Goal: Task Accomplishment & Management: Manage account settings

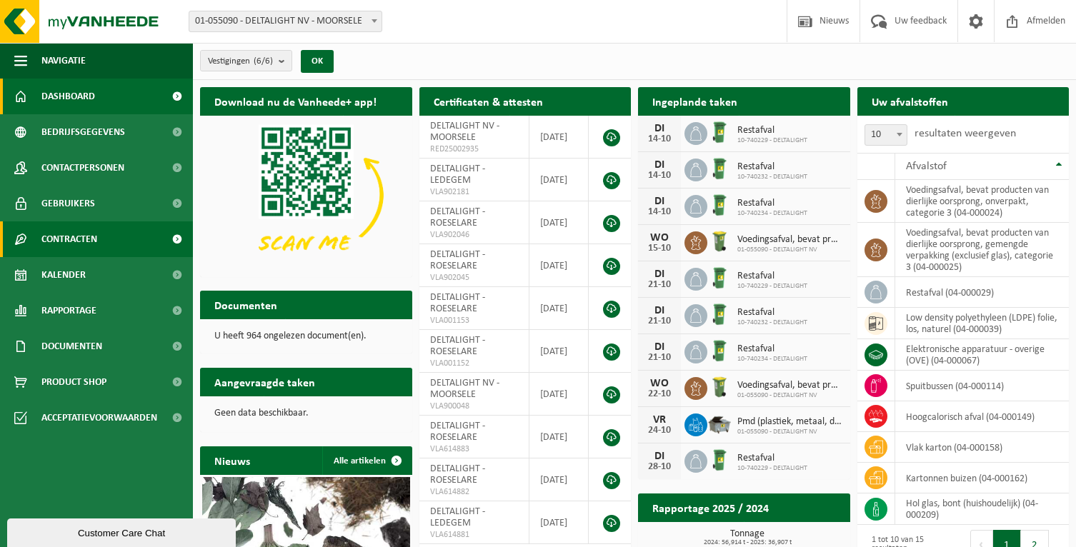
click at [124, 237] on link "Contracten" at bounding box center [96, 240] width 193 height 36
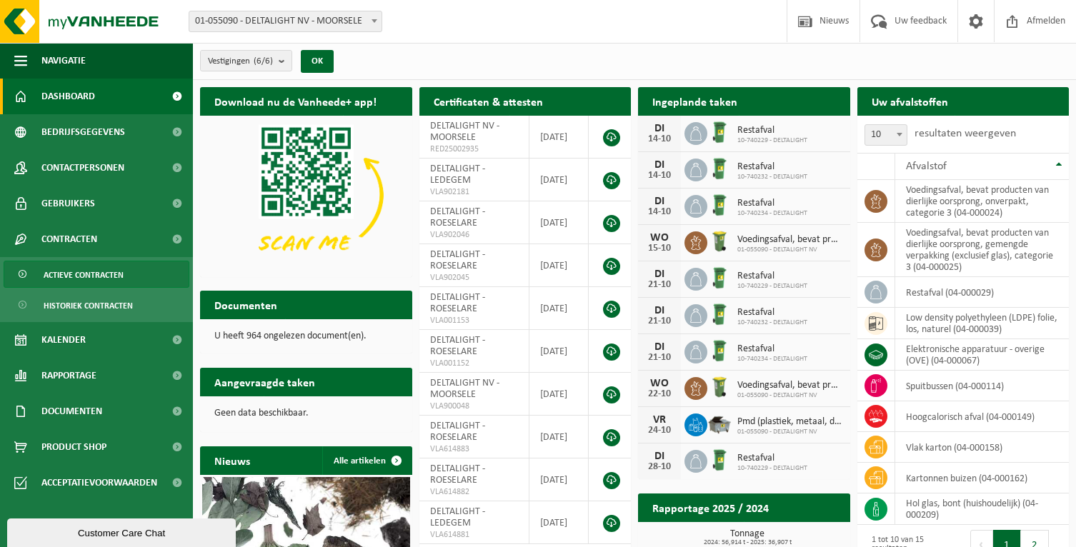
click at [117, 277] on span "Actieve contracten" at bounding box center [84, 275] width 80 height 27
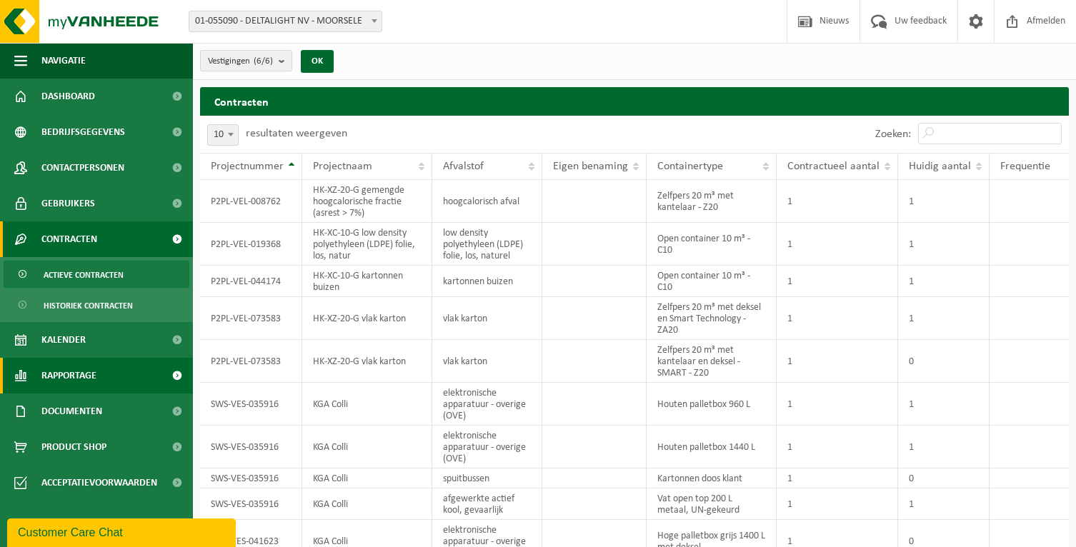
click at [90, 374] on span "Rapportage" at bounding box center [68, 376] width 55 height 36
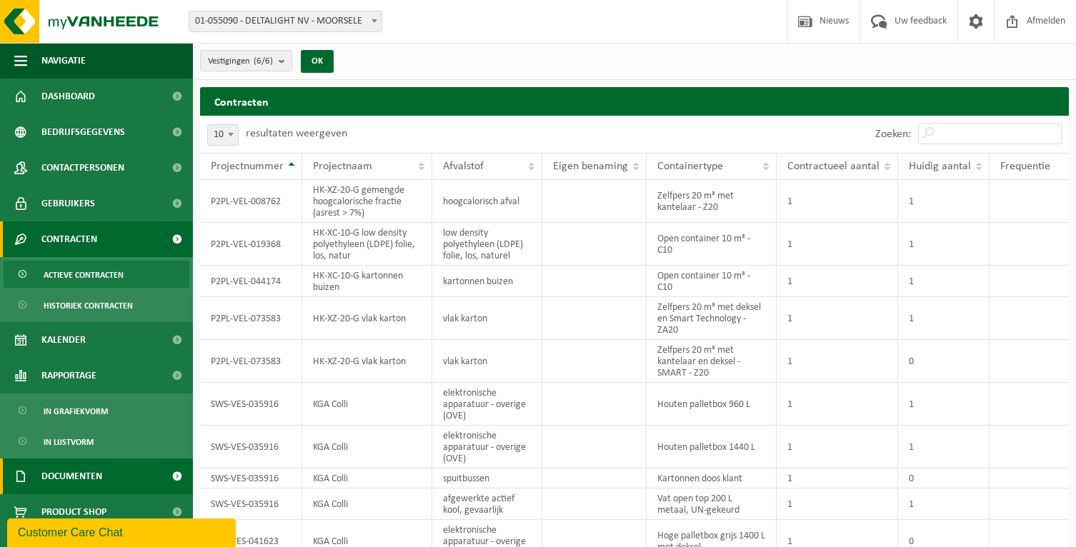
click at [79, 477] on span "Documenten" at bounding box center [71, 477] width 61 height 36
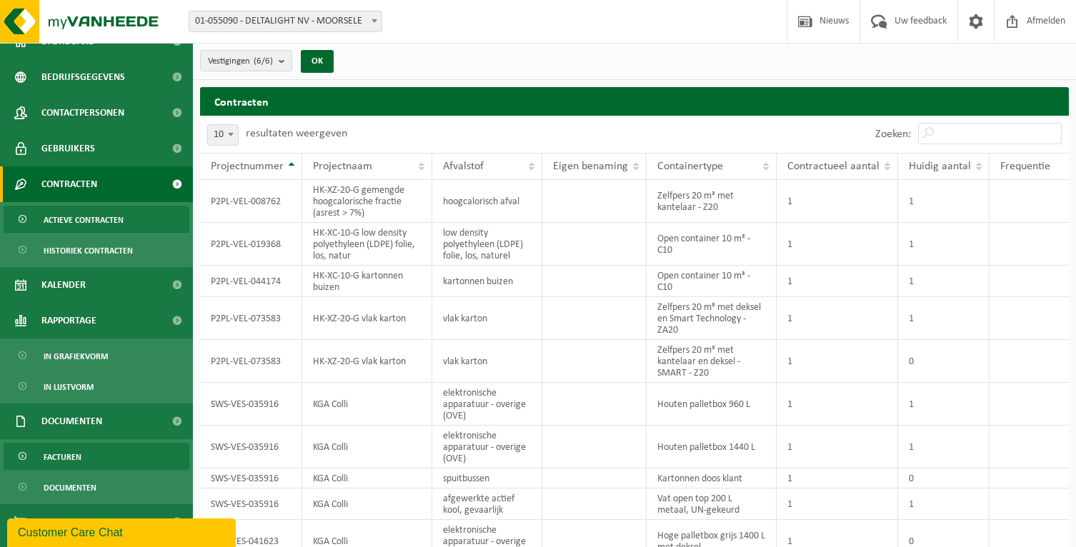
scroll to position [71, 0]
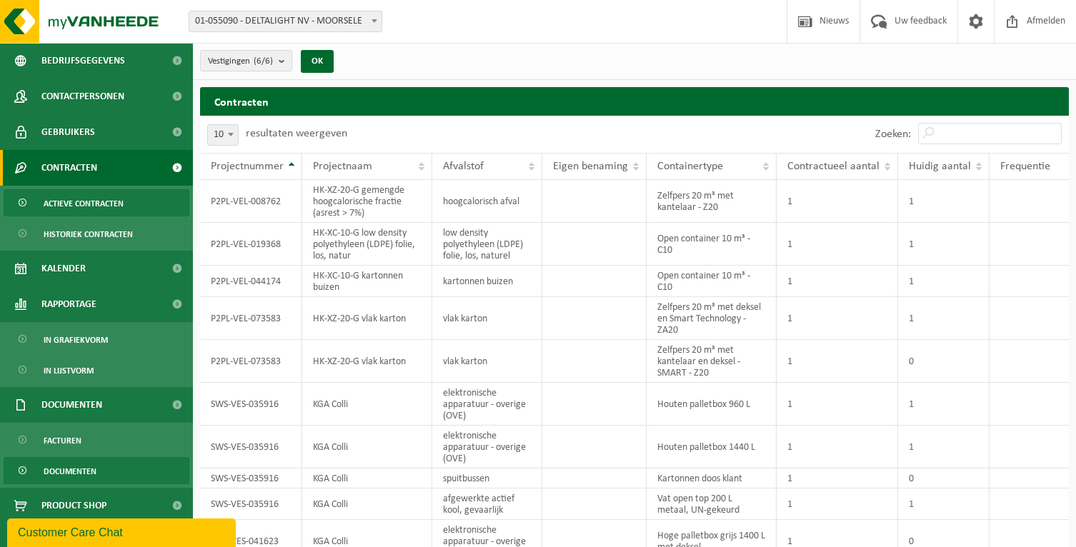
click at [88, 469] on span "Documenten" at bounding box center [70, 471] width 53 height 27
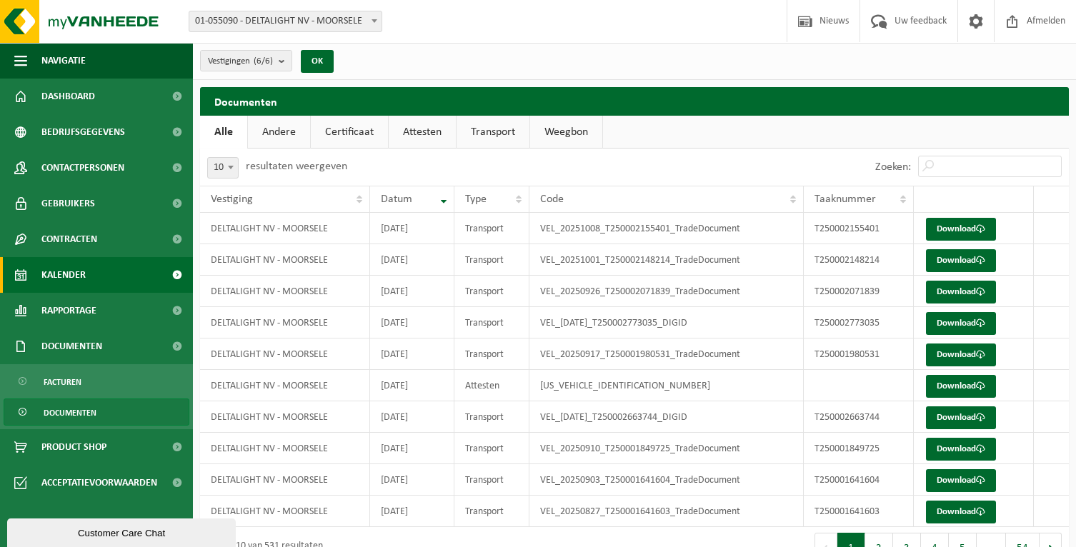
click at [150, 282] on link "Kalender" at bounding box center [96, 275] width 193 height 36
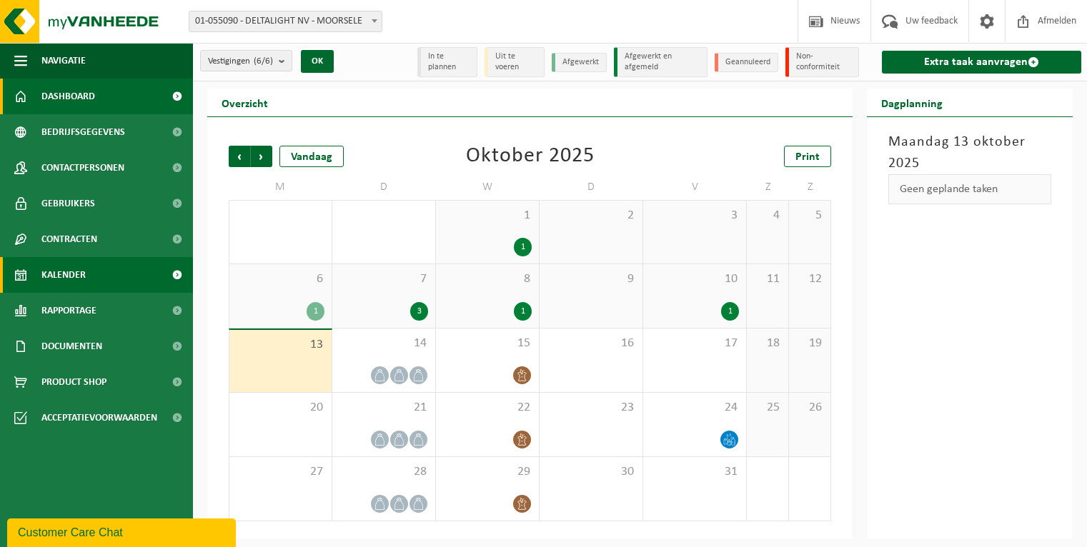
click at [111, 90] on link "Dashboard" at bounding box center [96, 97] width 193 height 36
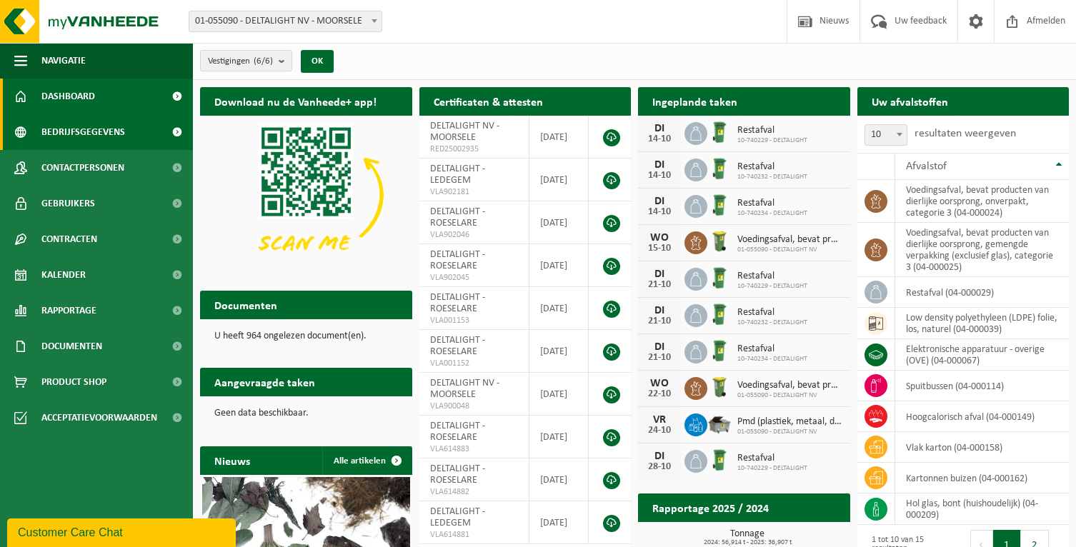
click at [70, 134] on span "Bedrijfsgegevens" at bounding box center [83, 132] width 84 height 36
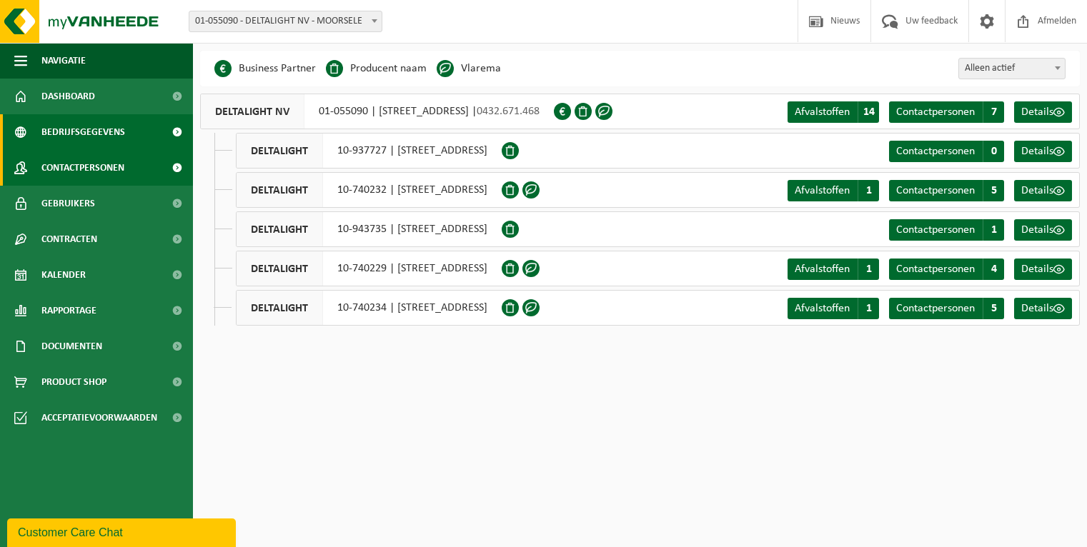
click at [79, 164] on span "Contactpersonen" at bounding box center [82, 168] width 83 height 36
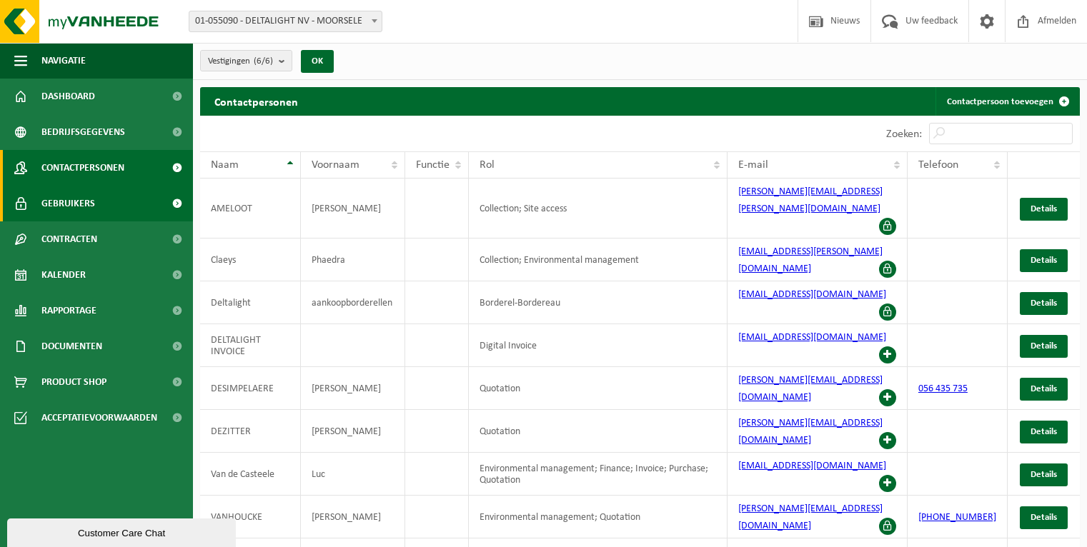
click at [116, 211] on link "Gebruikers" at bounding box center [96, 204] width 193 height 36
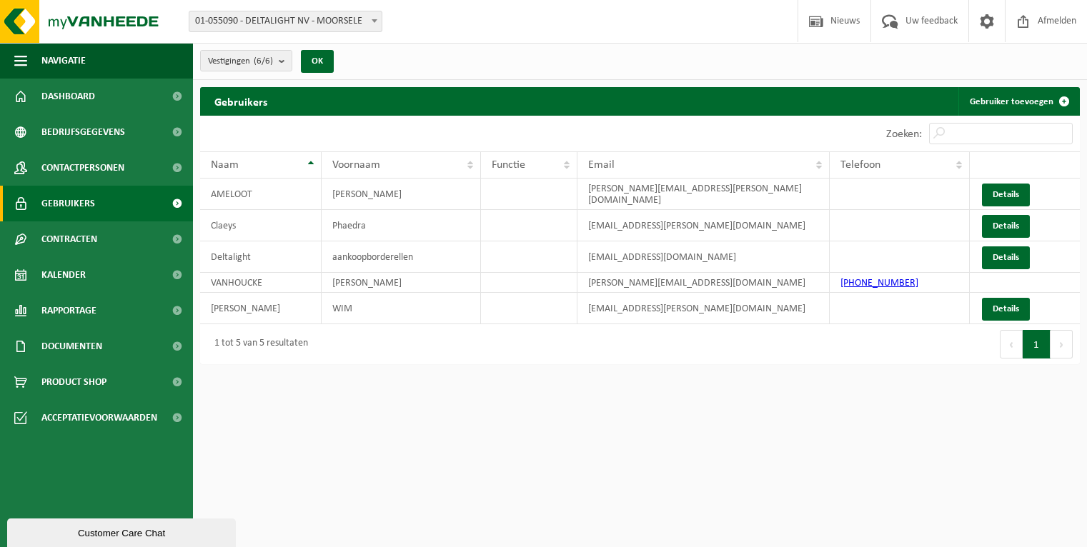
click at [109, 239] on link "Contracten" at bounding box center [96, 240] width 193 height 36
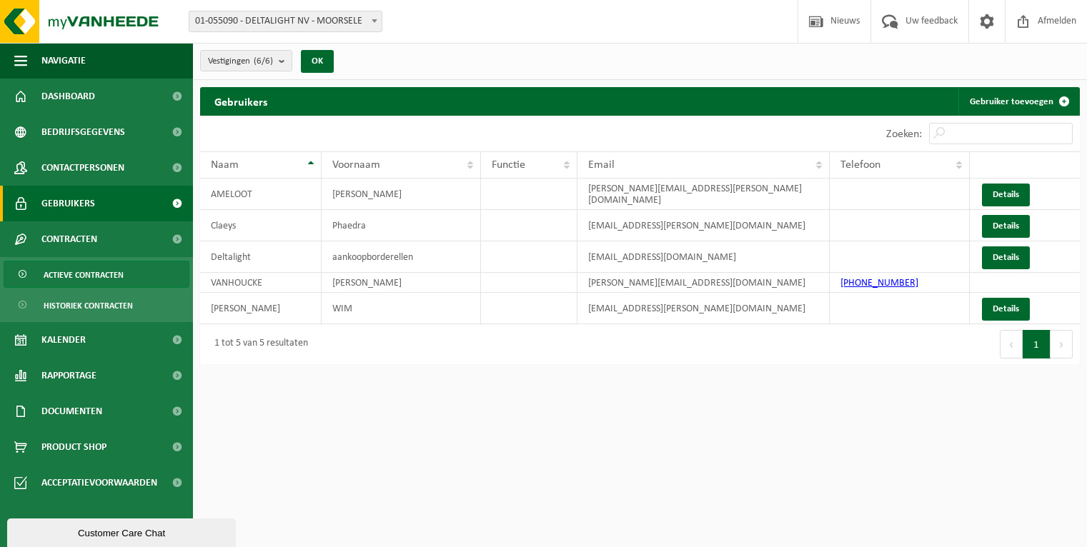
click at [90, 274] on span "Actieve contracten" at bounding box center [84, 275] width 80 height 27
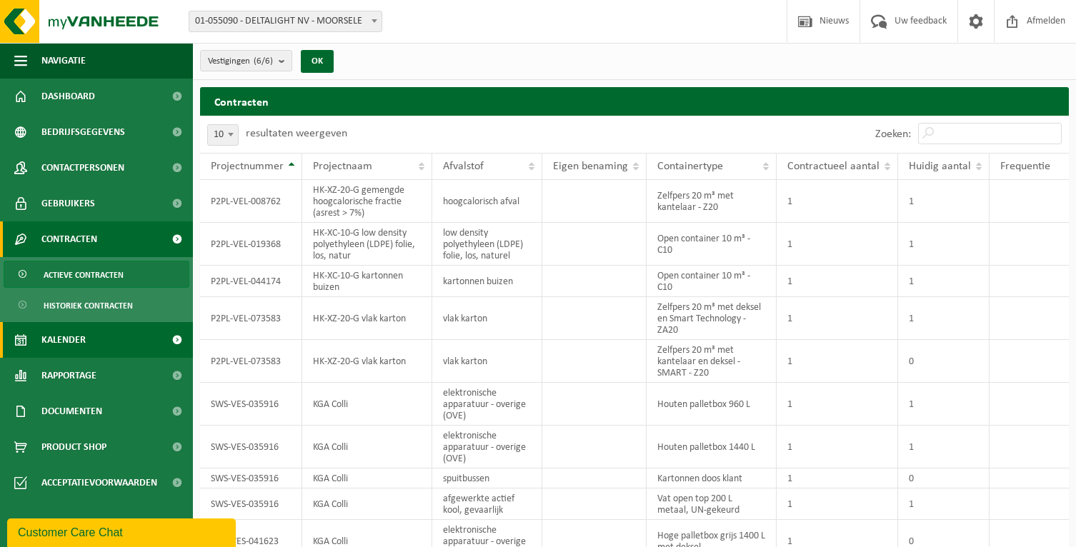
click at [89, 341] on link "Kalender" at bounding box center [96, 340] width 193 height 36
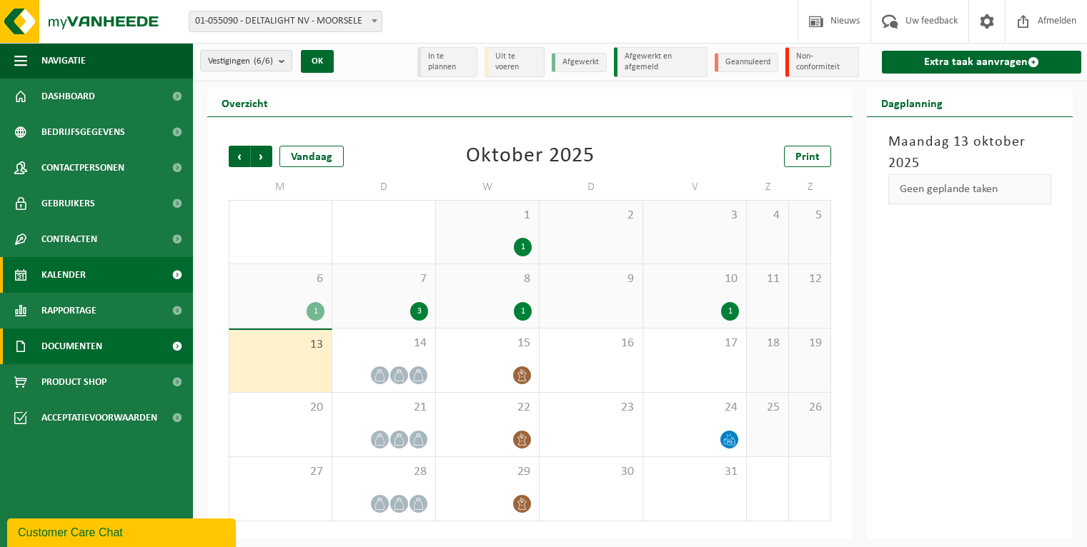
click at [84, 348] on span "Documenten" at bounding box center [71, 347] width 61 height 36
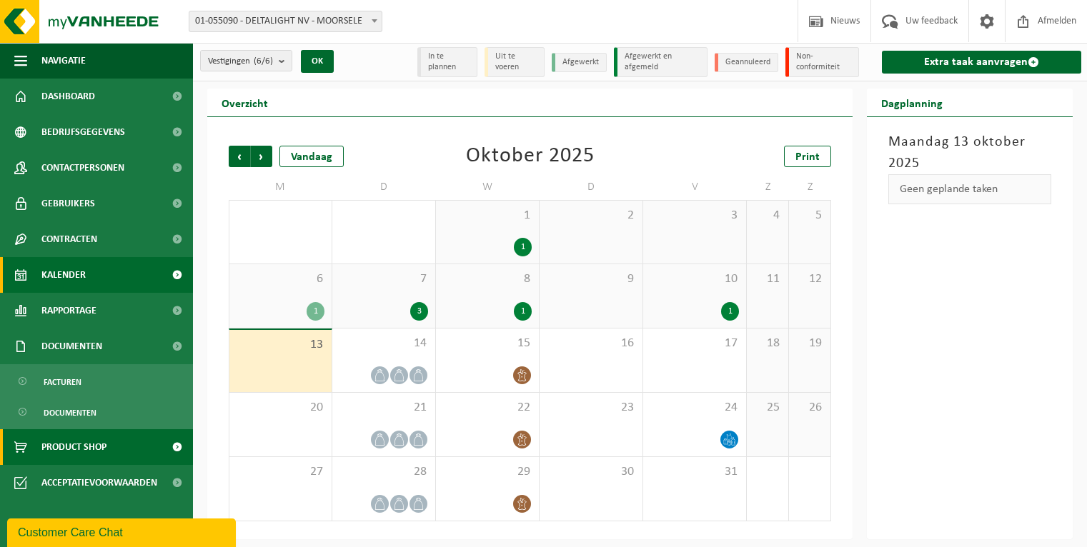
click at [87, 444] on span "Product Shop" at bounding box center [73, 447] width 65 height 36
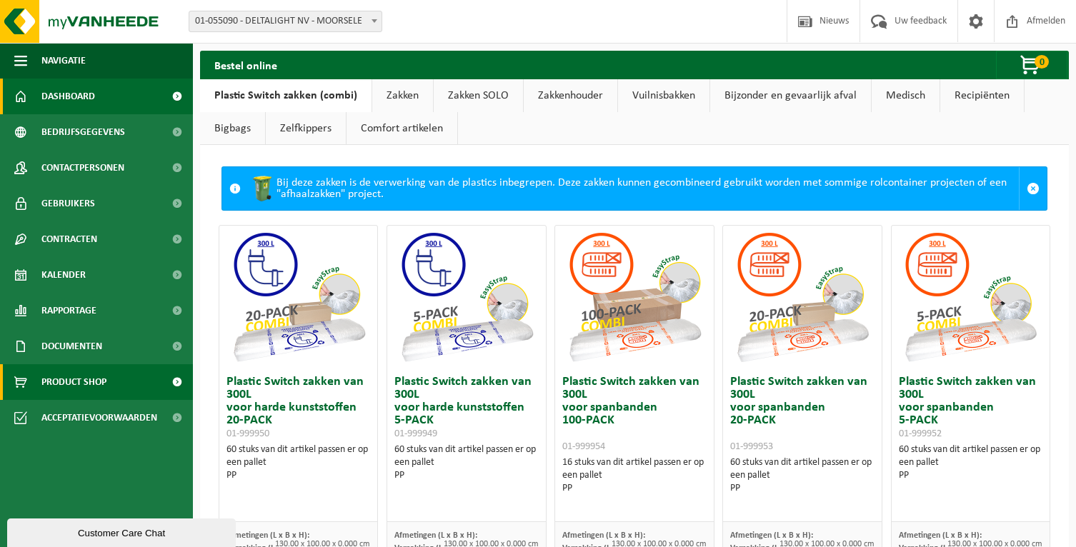
click at [177, 97] on span at bounding box center [177, 97] width 32 height 36
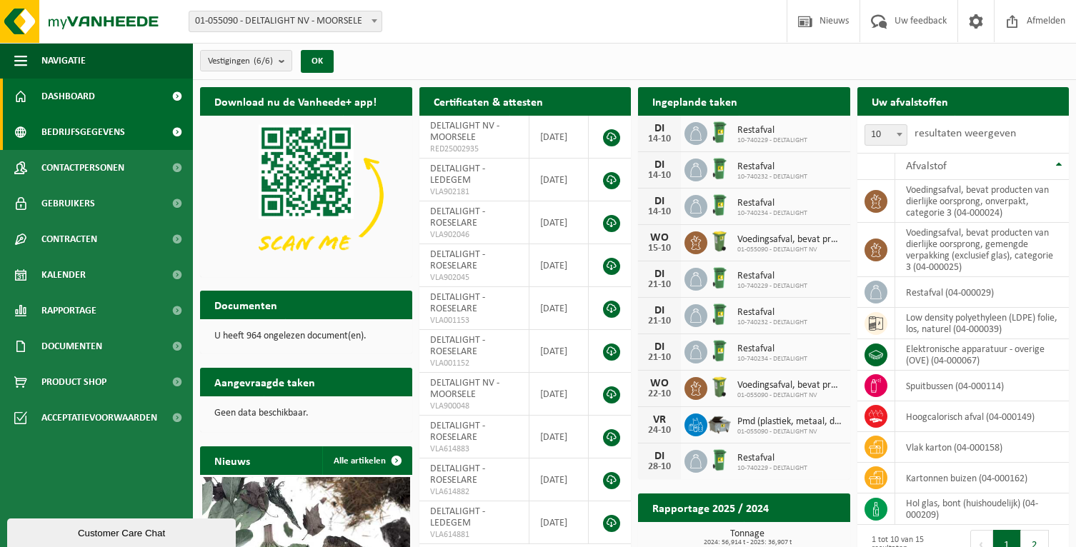
click at [129, 127] on link "Bedrijfsgegevens" at bounding box center [96, 132] width 193 height 36
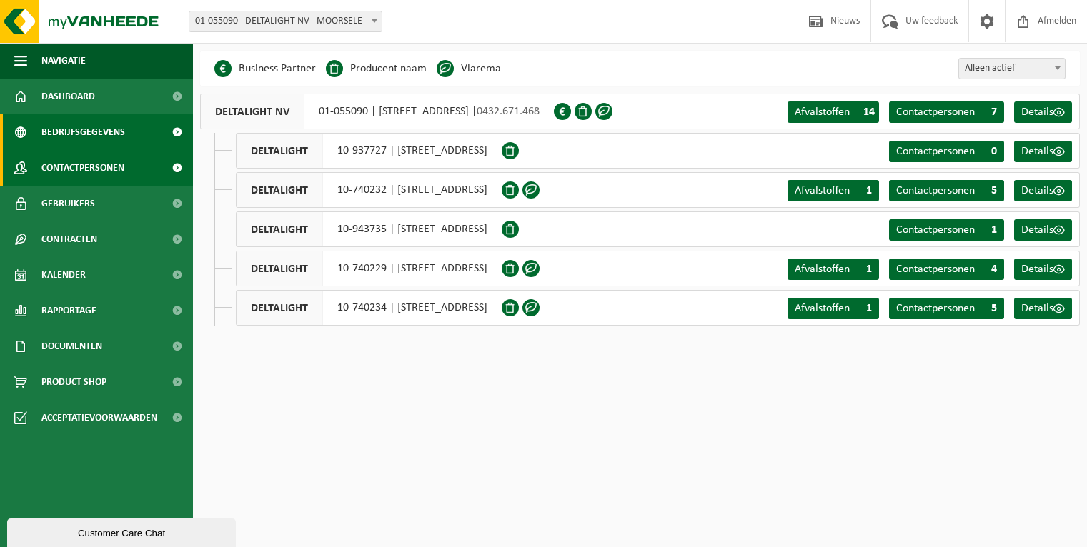
click at [129, 159] on link "Contactpersonen" at bounding box center [96, 168] width 193 height 36
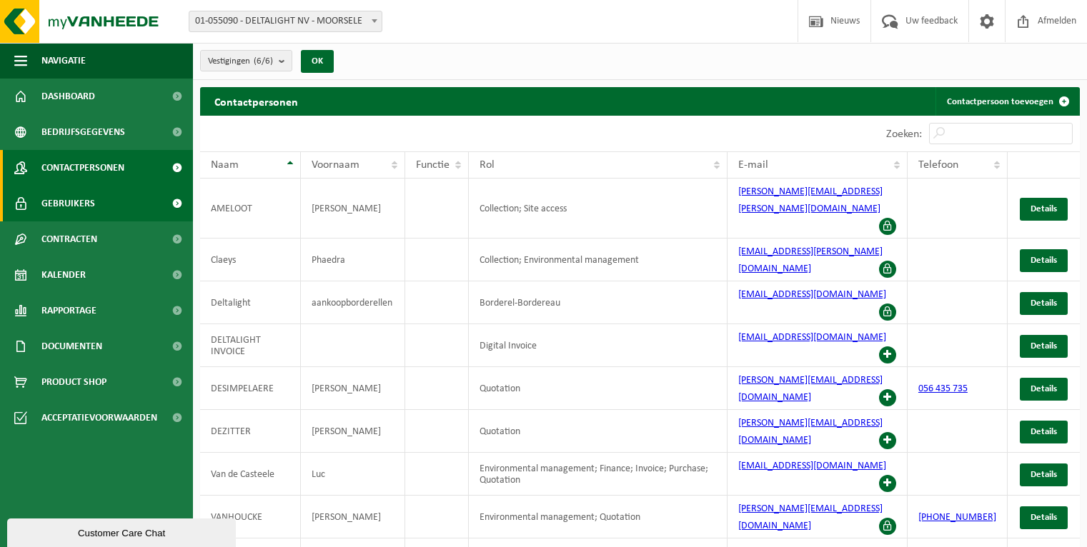
click at [115, 212] on link "Gebruikers" at bounding box center [96, 204] width 193 height 36
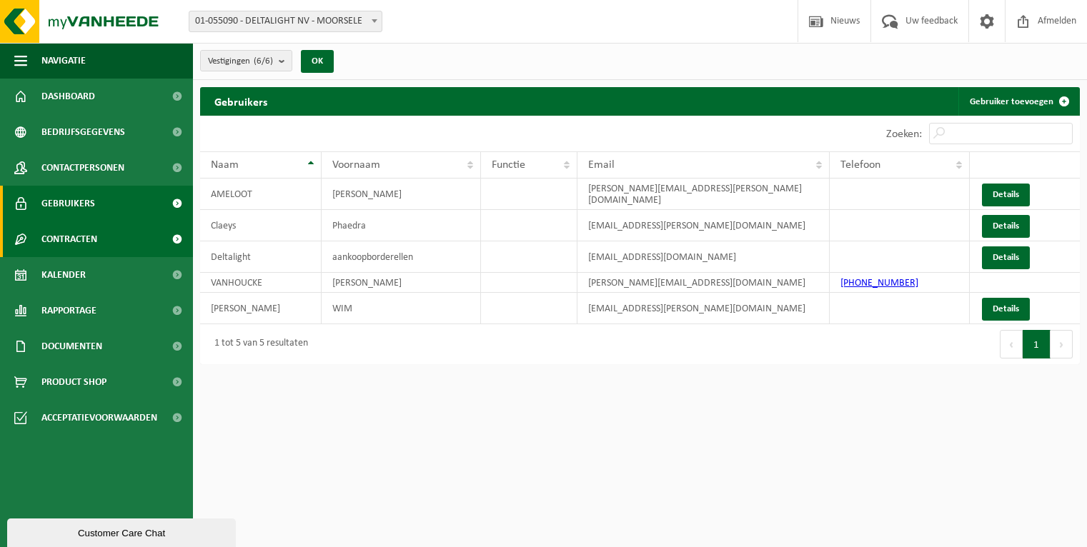
click at [107, 241] on link "Contracten" at bounding box center [96, 240] width 193 height 36
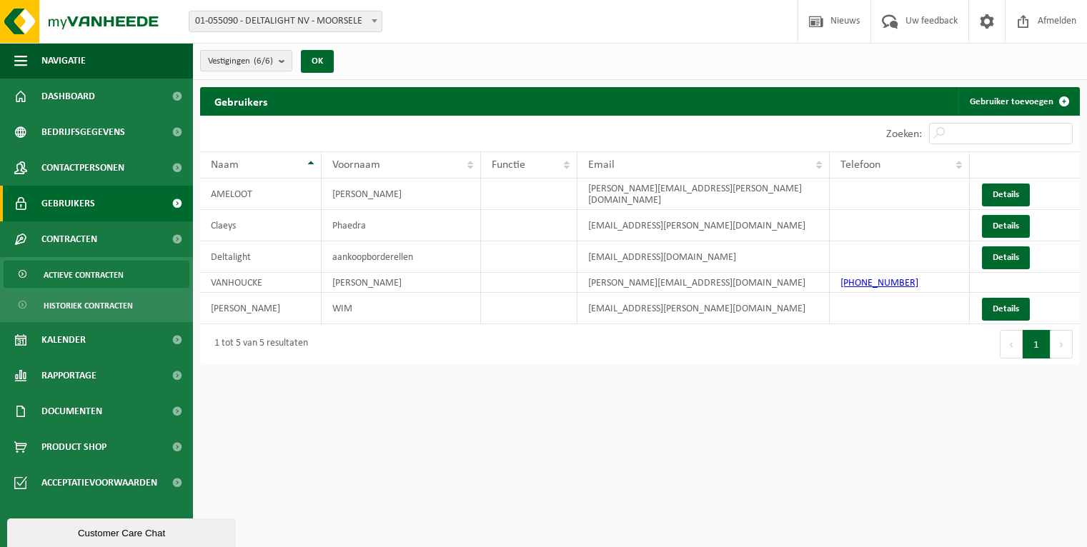
click at [106, 279] on span "Actieve contracten" at bounding box center [84, 275] width 80 height 27
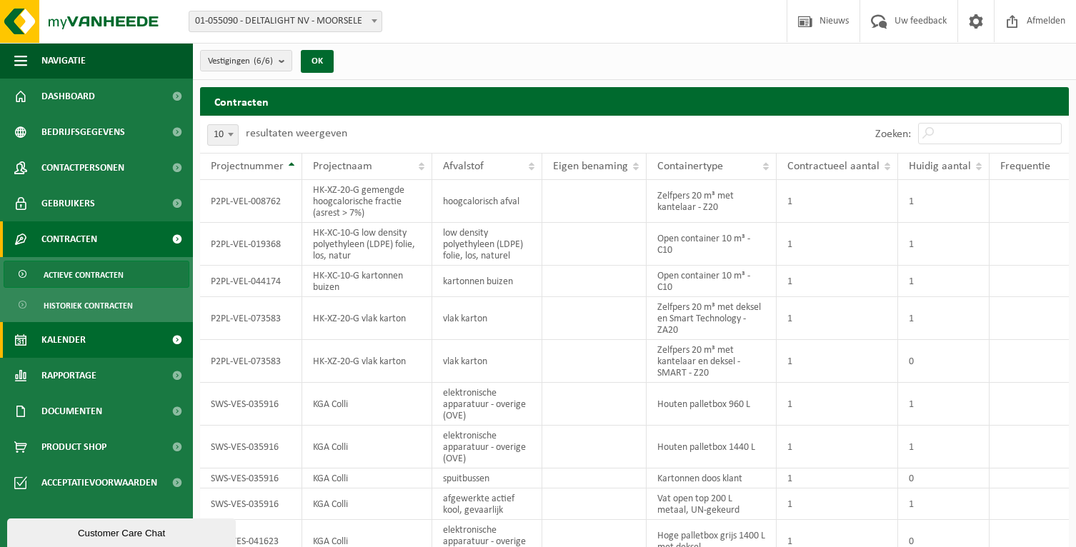
click at [112, 339] on link "Kalender" at bounding box center [96, 340] width 193 height 36
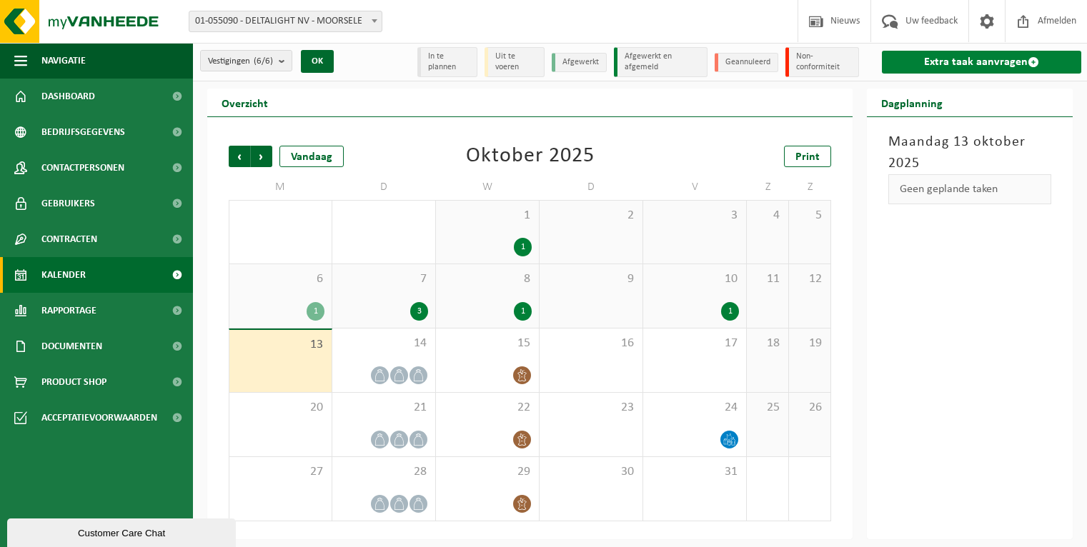
click at [945, 64] on link "Extra taak aanvragen" at bounding box center [981, 62] width 199 height 23
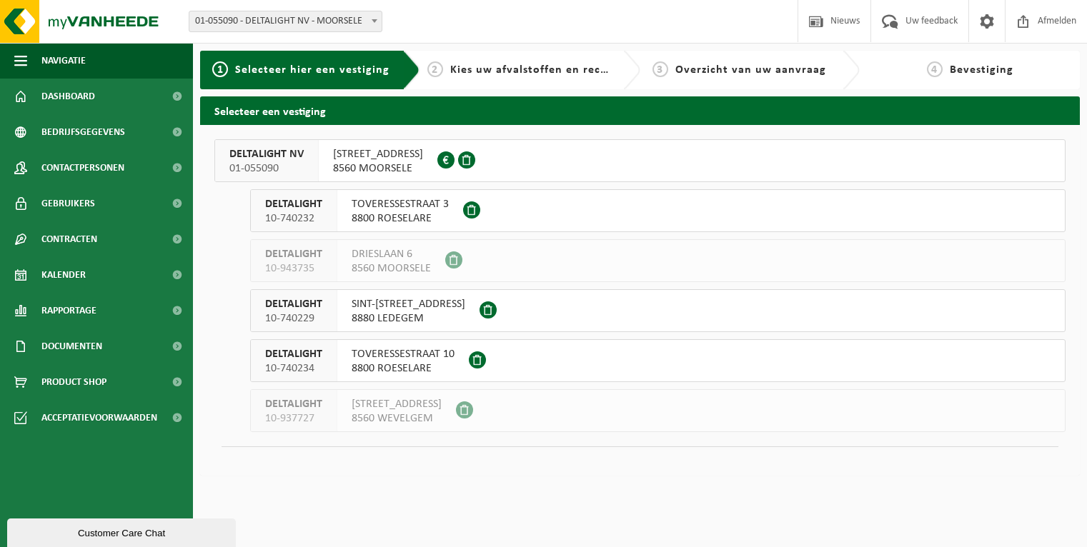
click at [364, 152] on span "[STREET_ADDRESS]" at bounding box center [378, 154] width 90 height 14
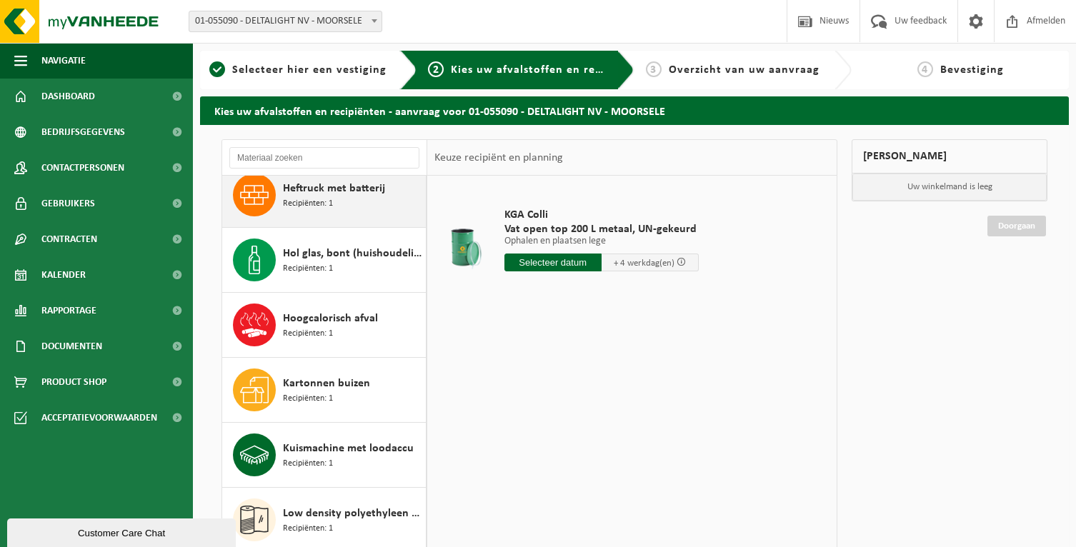
scroll to position [214, 0]
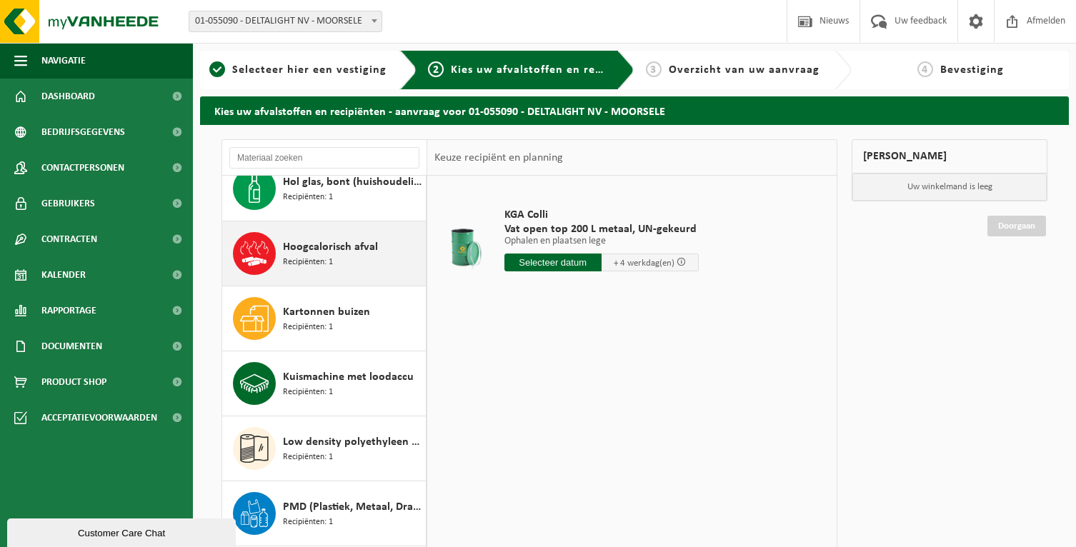
click at [331, 274] on div "Hoogcalorisch afval Recipiënten: 1" at bounding box center [352, 253] width 139 height 43
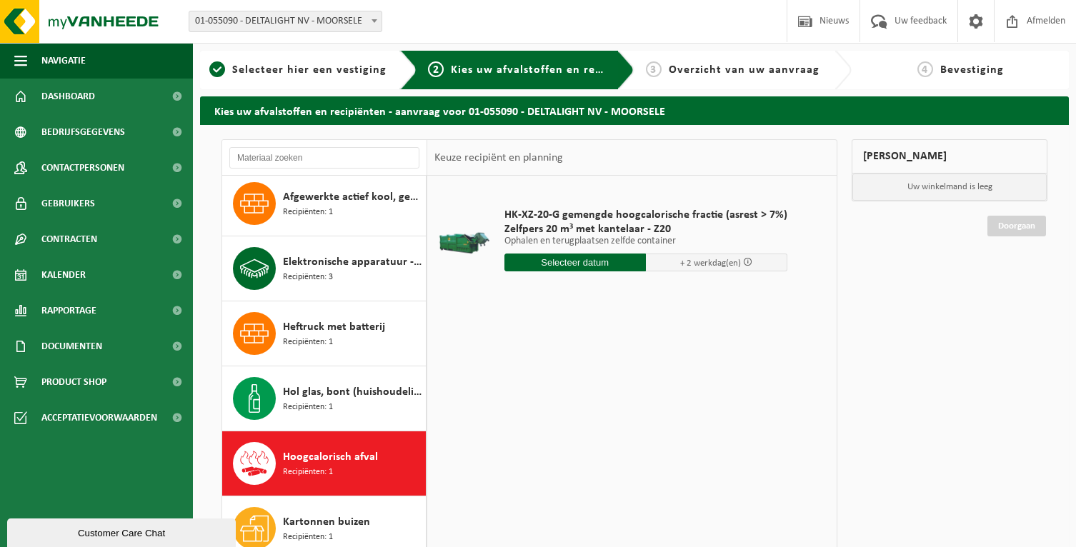
scroll to position [0, 0]
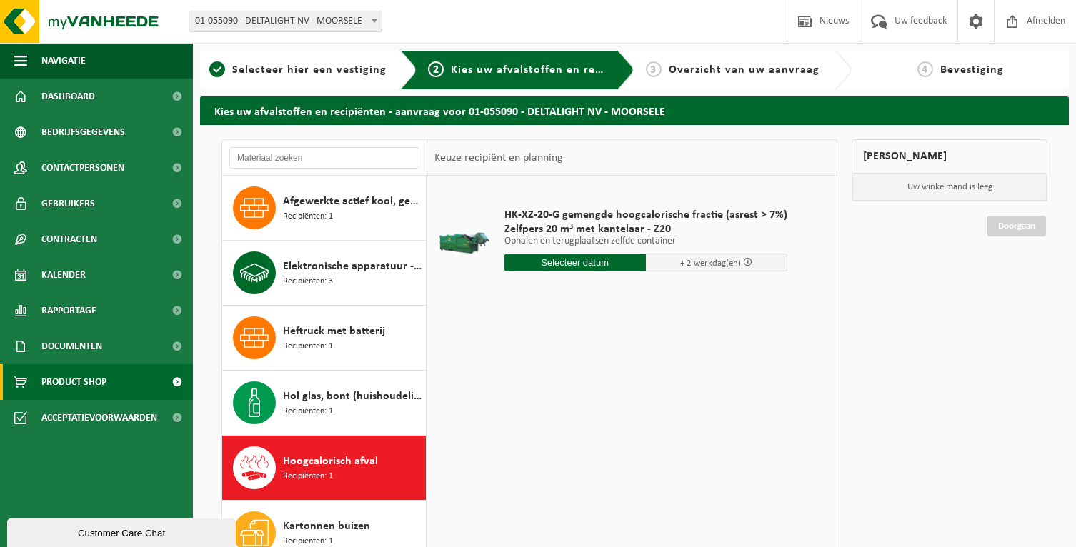
click at [142, 380] on link "Product Shop" at bounding box center [96, 382] width 193 height 36
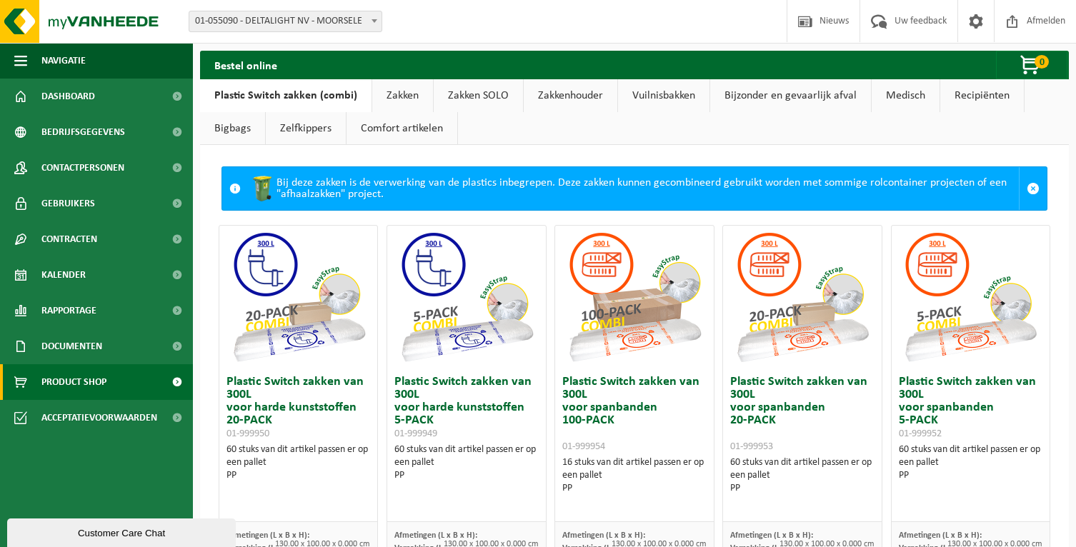
click at [620, 91] on link "Vuilnisbakken" at bounding box center [663, 95] width 91 height 33
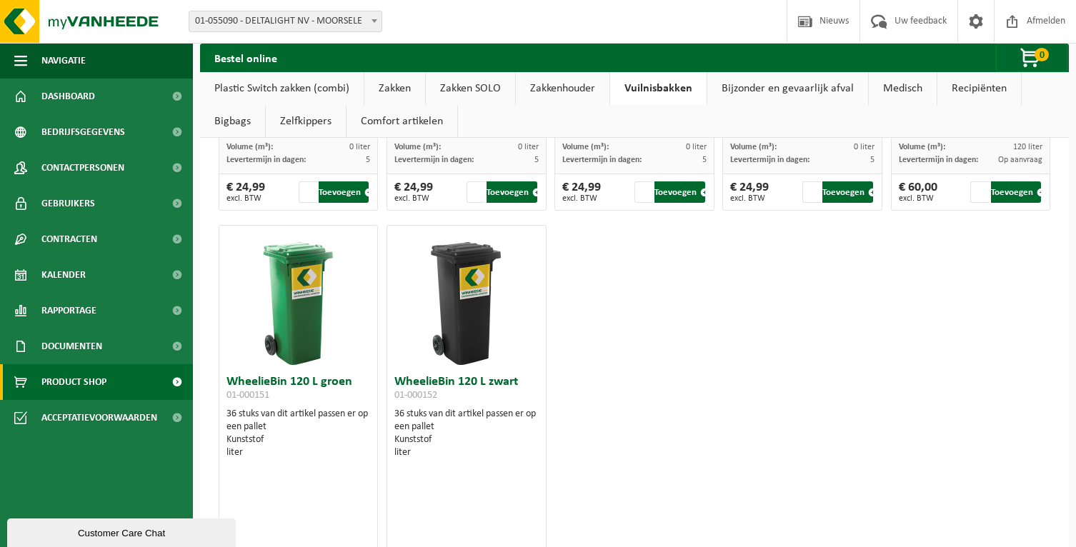
scroll to position [2215, 0]
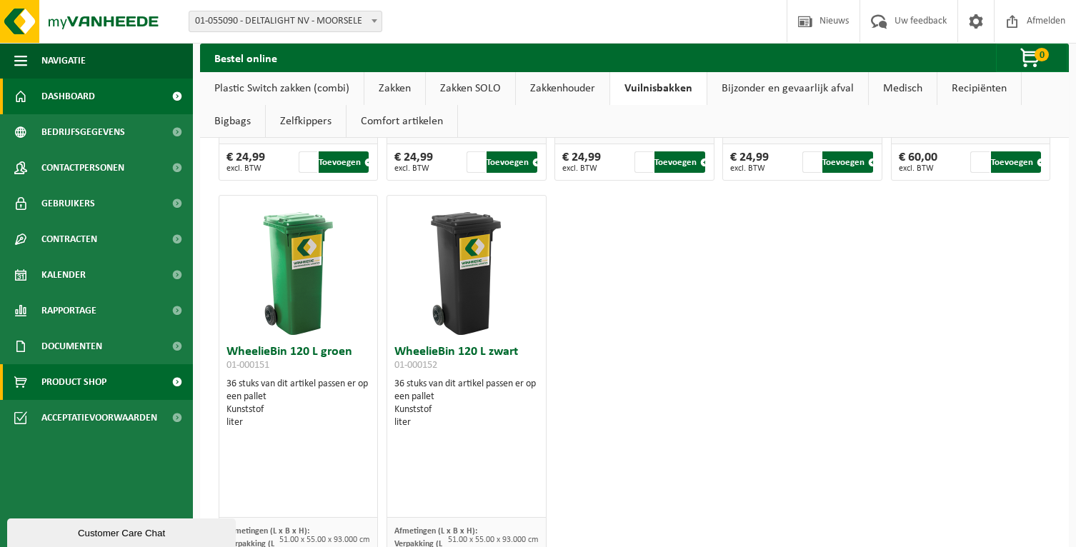
click at [166, 100] on span at bounding box center [177, 97] width 32 height 36
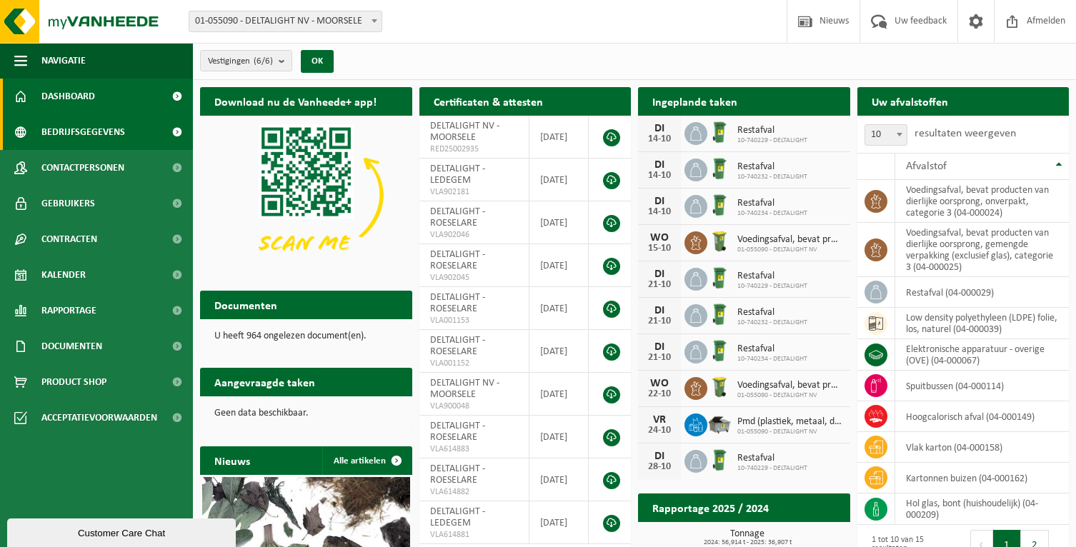
click at [136, 134] on link "Bedrijfsgegevens" at bounding box center [96, 132] width 193 height 36
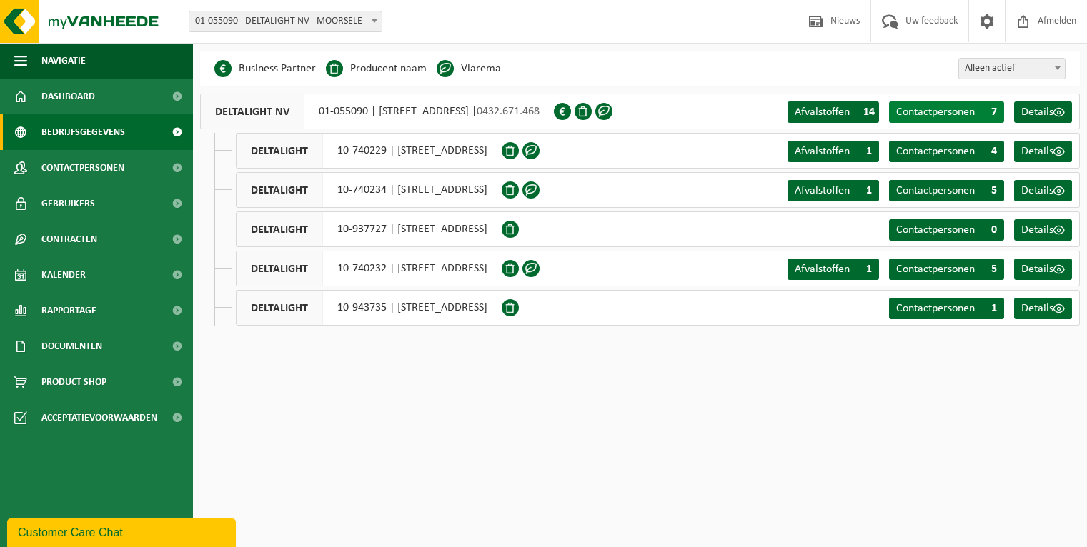
click at [1003, 111] on span "7" at bounding box center [992, 111] width 21 height 21
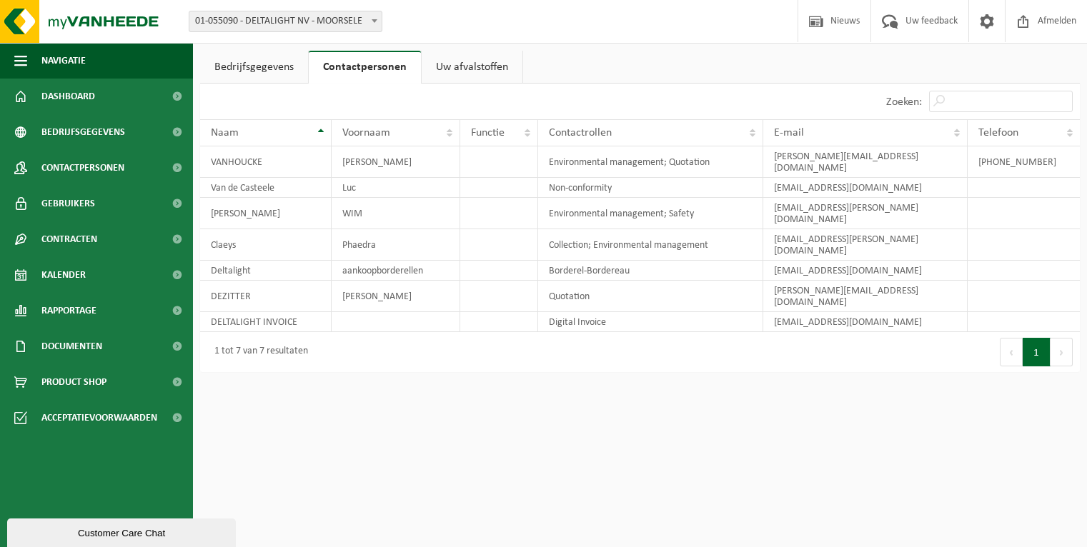
click at [482, 72] on link "Uw afvalstoffen" at bounding box center [472, 67] width 101 height 33
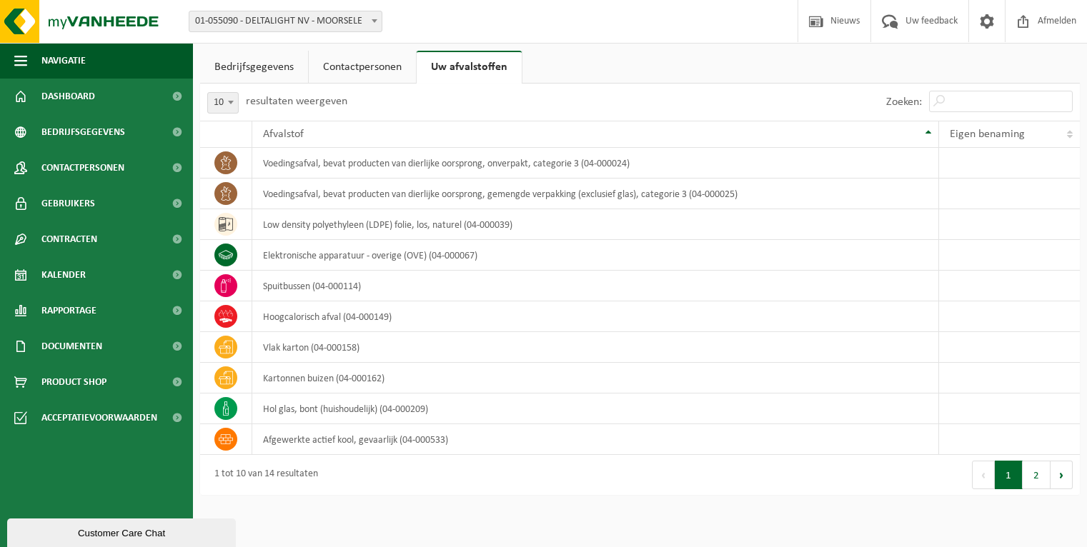
click at [244, 70] on link "Bedrijfsgegevens" at bounding box center [254, 67] width 108 height 33
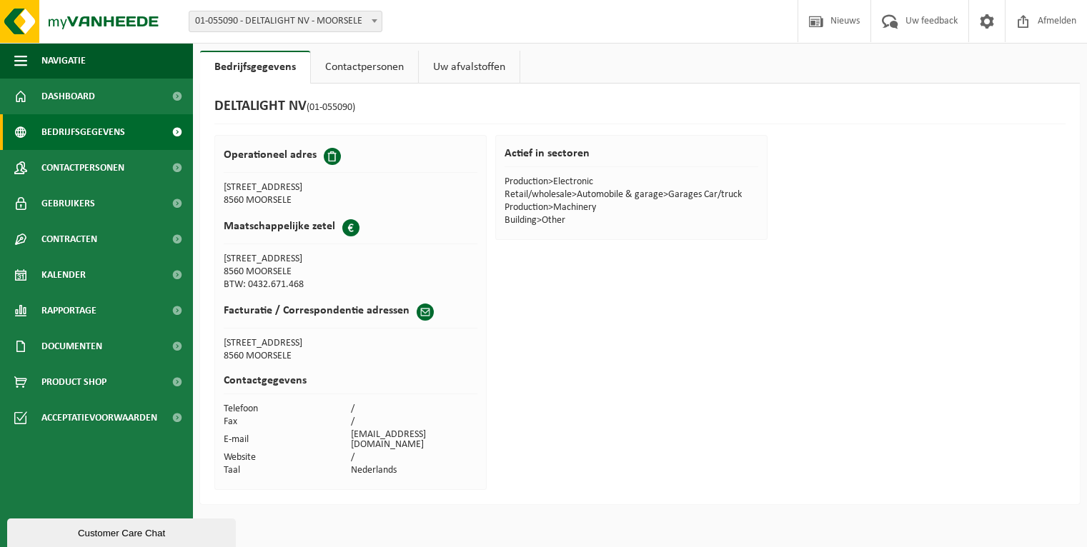
click at [94, 129] on span "Bedrijfsgegevens" at bounding box center [83, 132] width 84 height 36
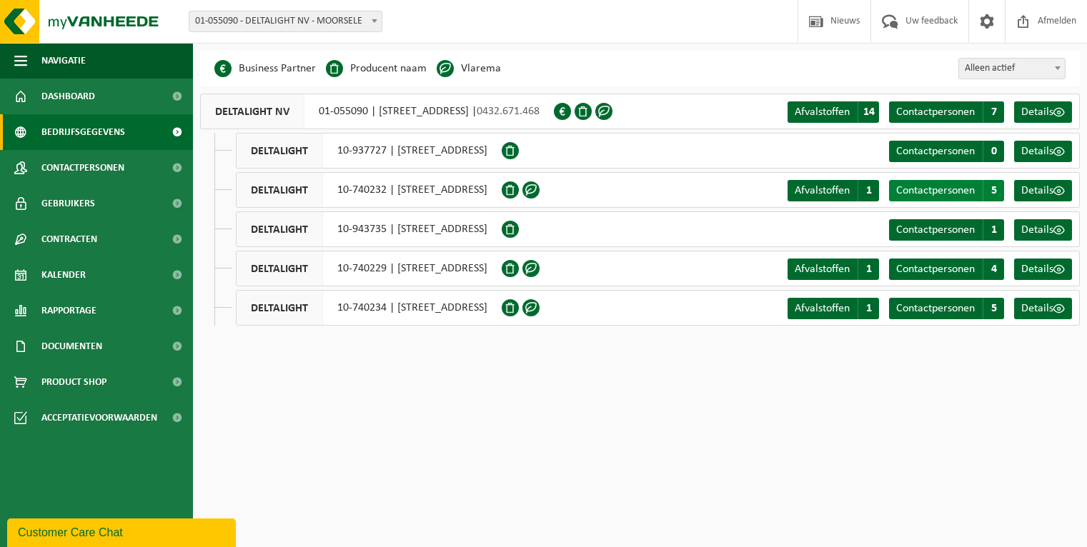
click at [997, 189] on span "5" at bounding box center [992, 190] width 21 height 21
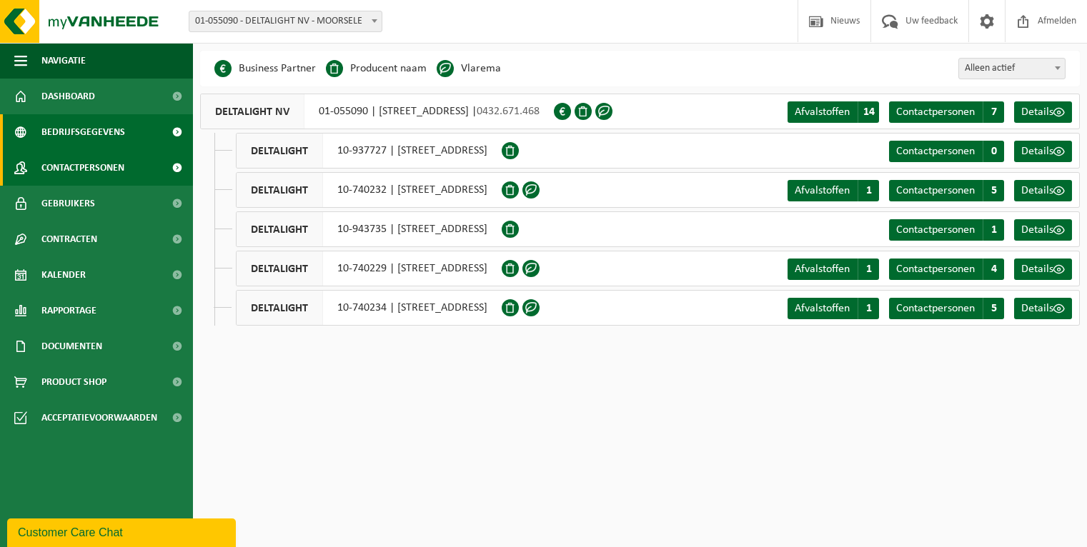
click at [71, 169] on span "Contactpersonen" at bounding box center [82, 168] width 83 height 36
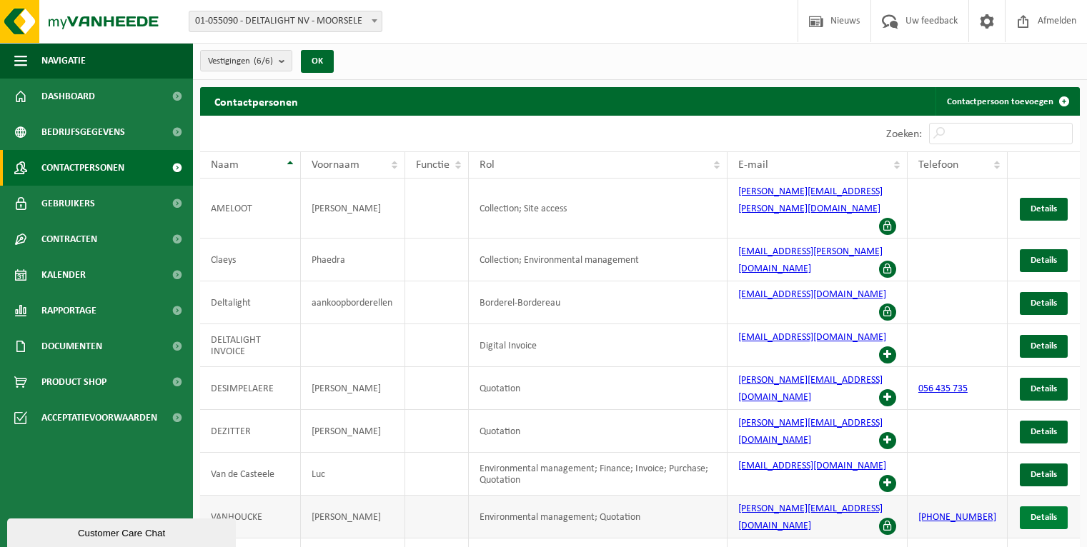
click at [1055, 513] on span "Details" at bounding box center [1043, 517] width 26 height 9
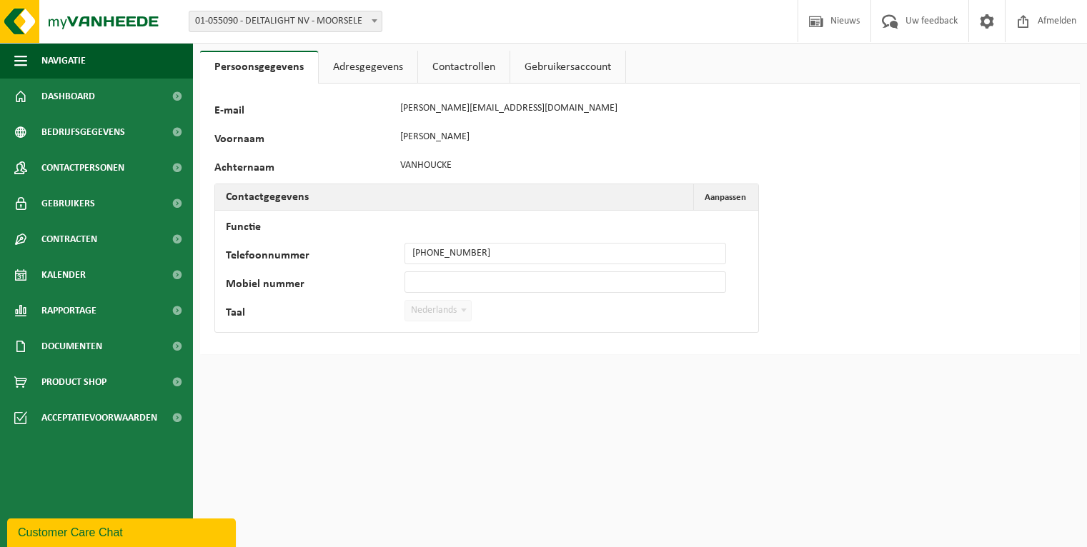
click at [366, 253] on div "Telefoonnummer +32 472 52 54 26" at bounding box center [483, 253] width 514 height 21
click at [723, 189] on button "Aanpassen Annuleren" at bounding box center [725, 197] width 64 height 26
drag, startPoint x: 502, startPoint y: 251, endPoint x: 272, endPoint y: 239, distance: 230.4
click at [274, 247] on div "Telefoonnummer +32 472 52 54 26" at bounding box center [483, 253] width 514 height 21
type input "[PHONE_NUMBER]"
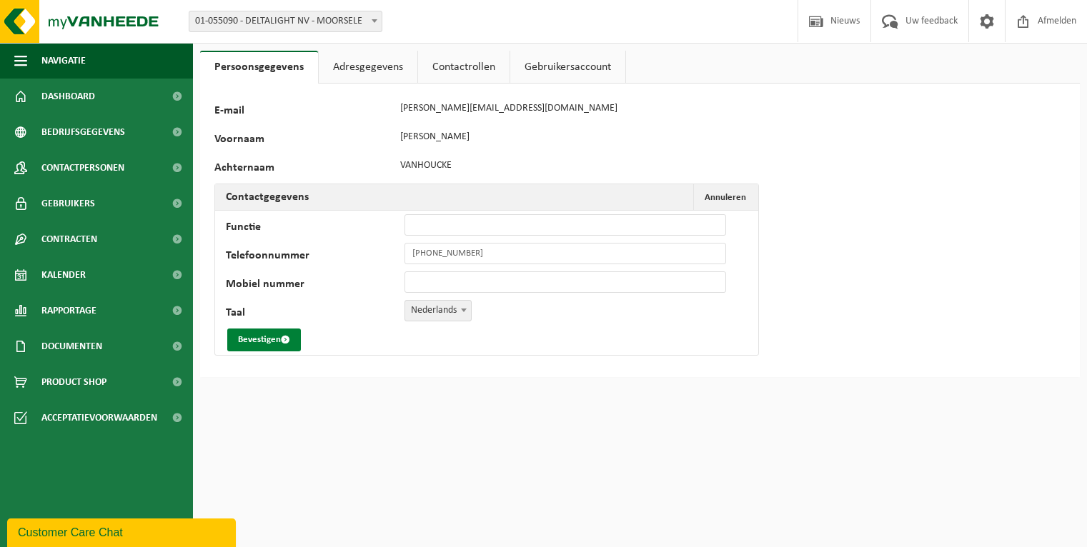
click at [249, 342] on button "Bevestigen" at bounding box center [264, 340] width 74 height 23
